Goal: Task Accomplishment & Management: Manage account settings

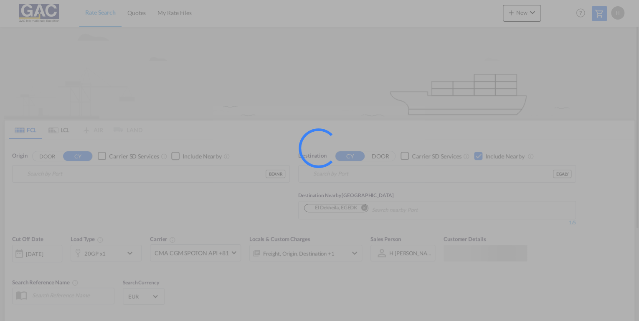
type input "[GEOGRAPHIC_DATA], BEANR"
type input "Alexandria ([GEOGRAPHIC_DATA]), EGALY"
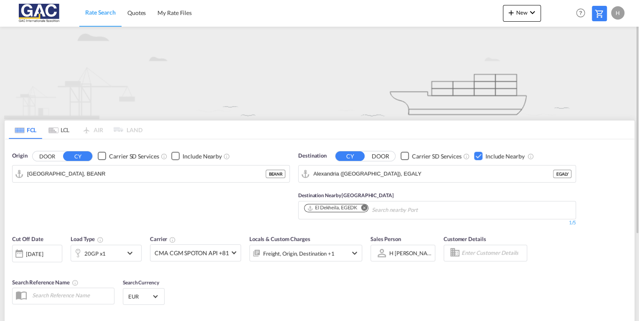
click at [620, 16] on div "H" at bounding box center [617, 12] width 13 height 13
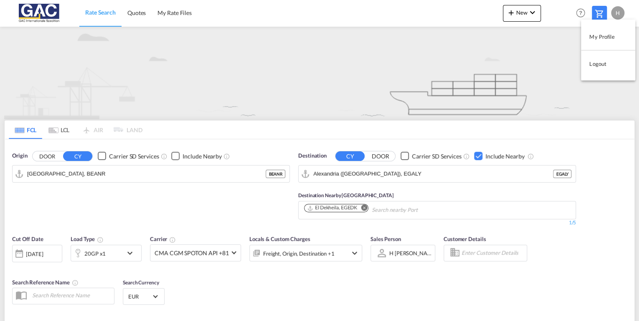
click at [606, 65] on button "Logout" at bounding box center [608, 64] width 54 height 17
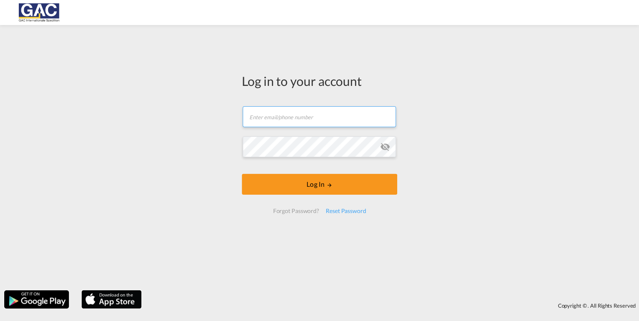
type input "[PERSON_NAME][EMAIL_ADDRESS][DOMAIN_NAME]"
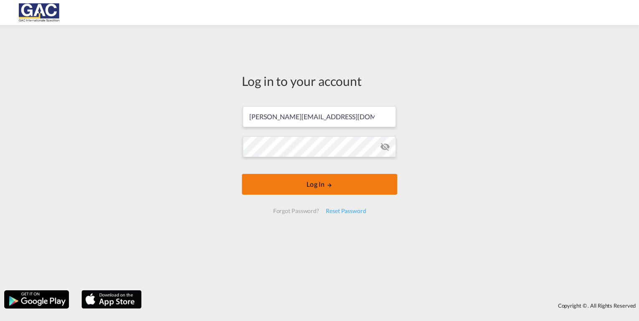
click at [322, 189] on button "Log In" at bounding box center [319, 184] width 155 height 21
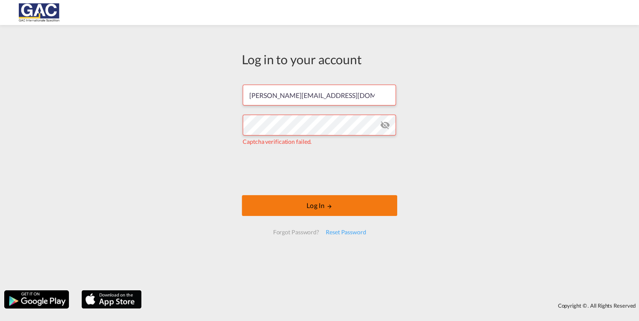
click at [294, 206] on button "Log In" at bounding box center [319, 205] width 155 height 21
